Goal: Find specific page/section: Find specific page/section

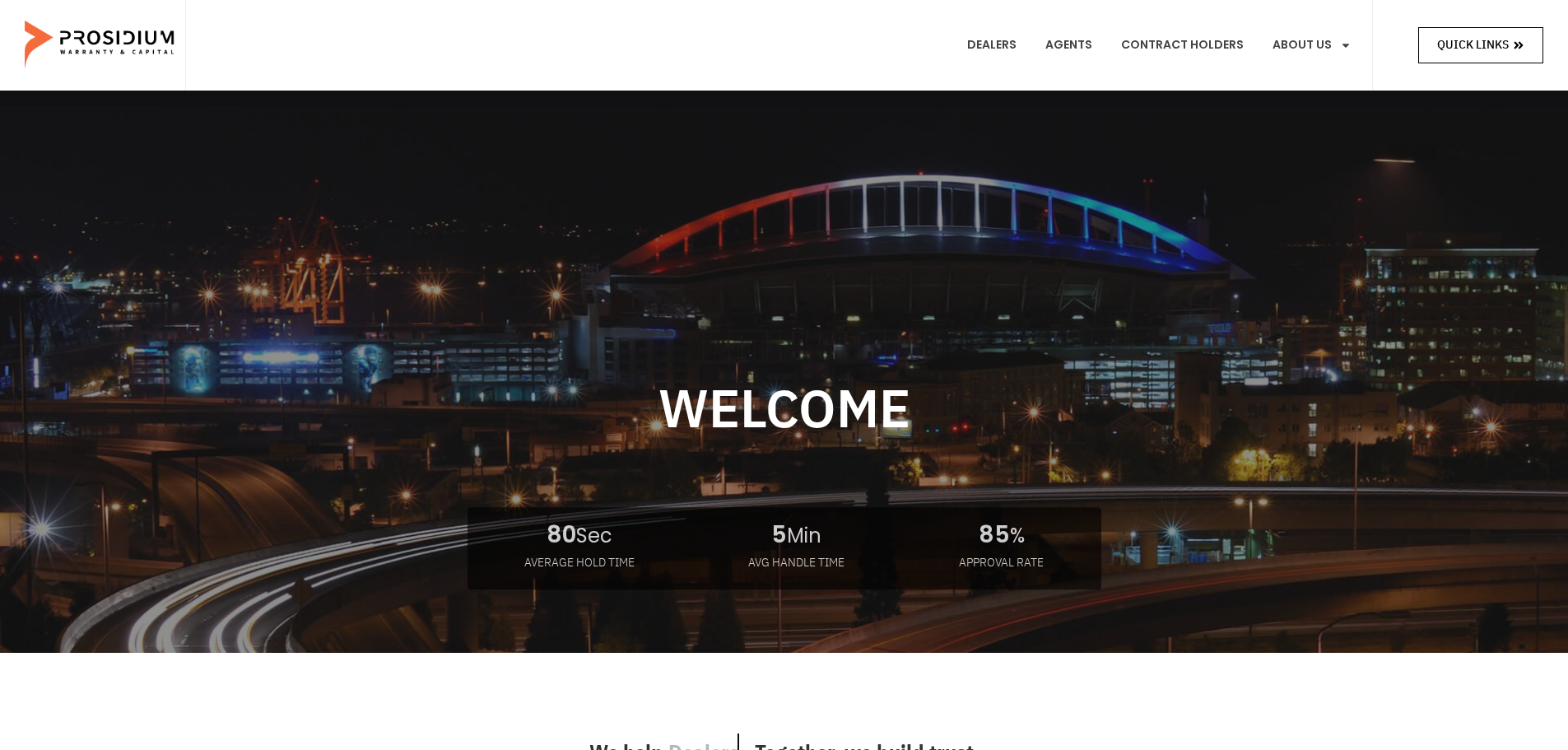
click at [1487, 46] on span "Quick Links" at bounding box center [1473, 45] width 71 height 21
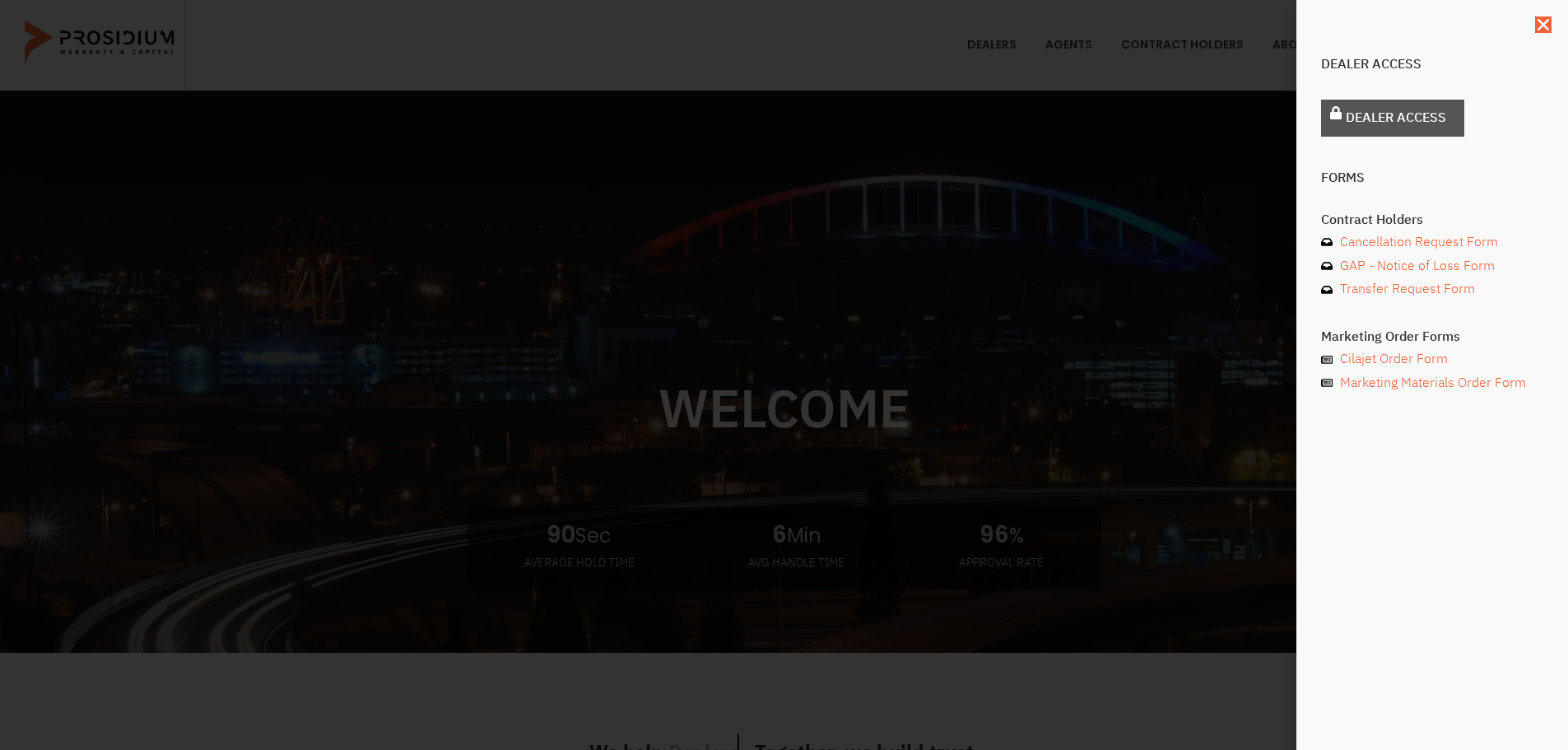
click at [1387, 118] on span "Dealer Access" at bounding box center [1397, 118] width 101 height 24
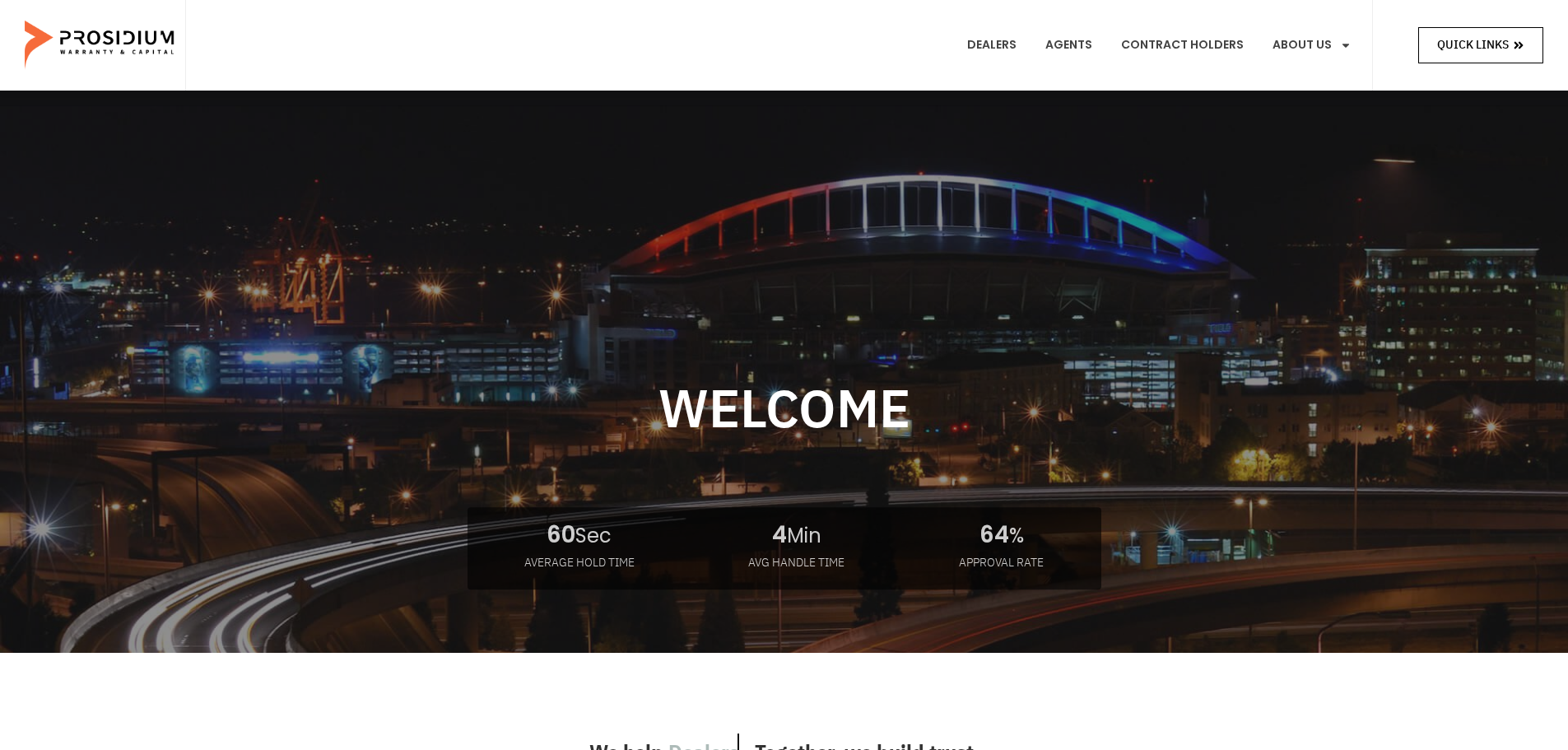
click at [1481, 45] on span "Quick Links" at bounding box center [1473, 45] width 71 height 21
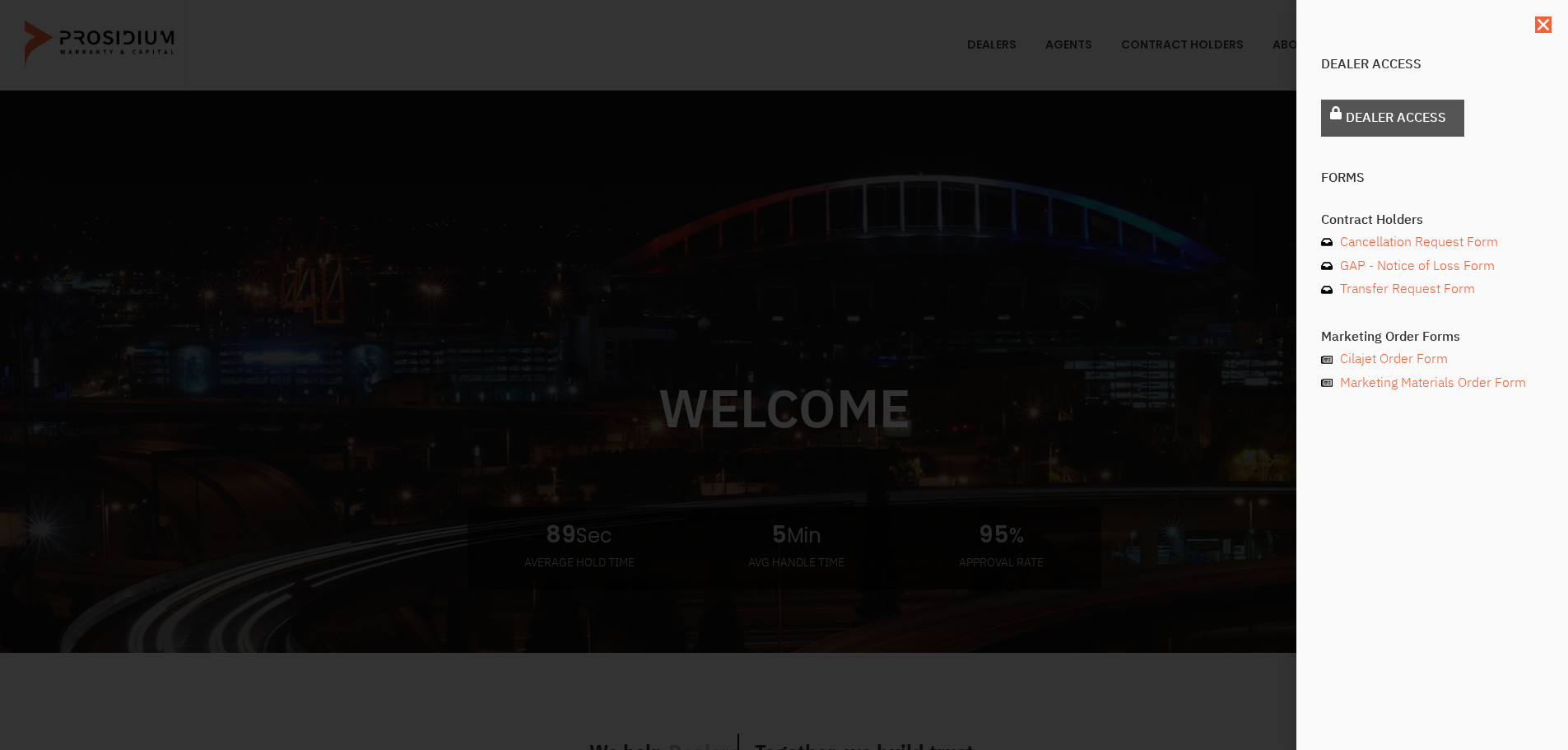
click at [1402, 115] on span "Dealer Access" at bounding box center [1397, 118] width 101 height 24
click at [1374, 242] on span "Cancellation Request Form" at bounding box center [1417, 241] width 163 height 24
